Goal: Find specific page/section: Find specific page/section

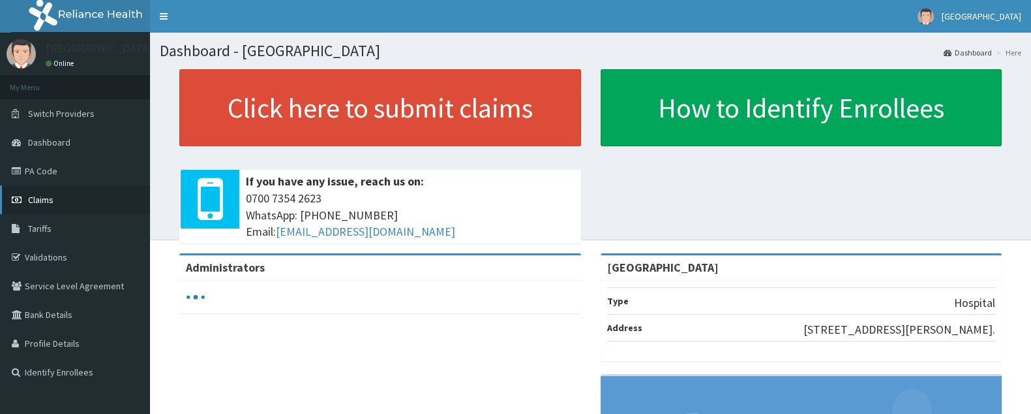
click at [49, 201] on span "Claims" at bounding box center [40, 200] width 25 height 12
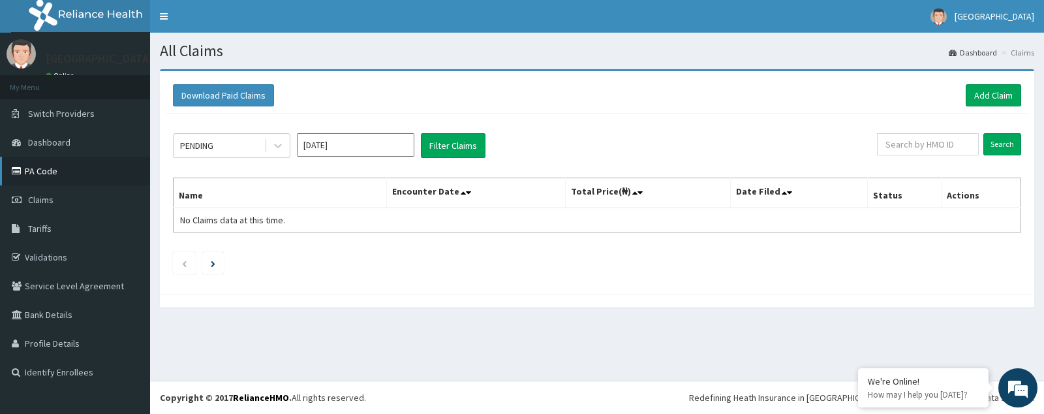
click at [43, 181] on link "PA Code" at bounding box center [75, 171] width 150 height 29
